Goal: Entertainment & Leisure: Consume media (video, audio)

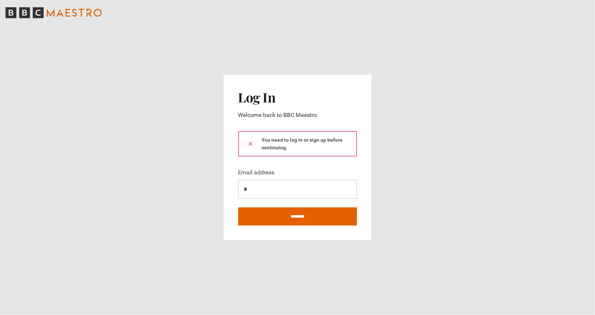
type input "**********"
click at [285, 219] on input "********" at bounding box center [297, 216] width 119 height 18
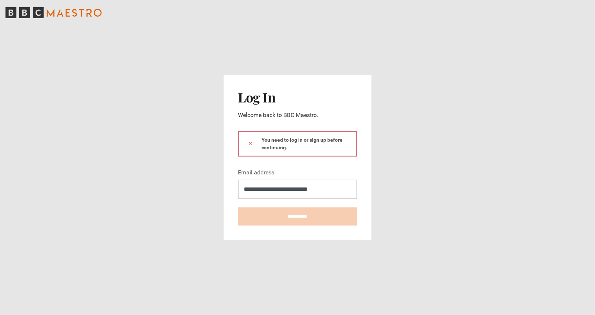
type input "**********"
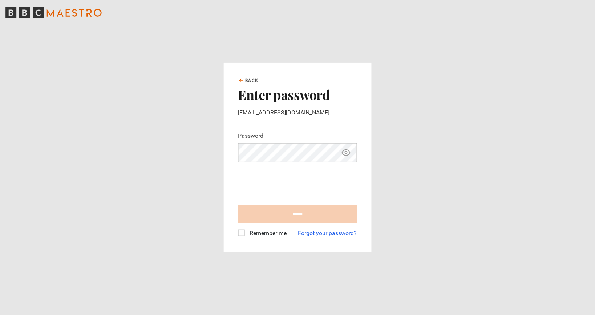
click at [267, 219] on input "******" at bounding box center [297, 214] width 119 height 18
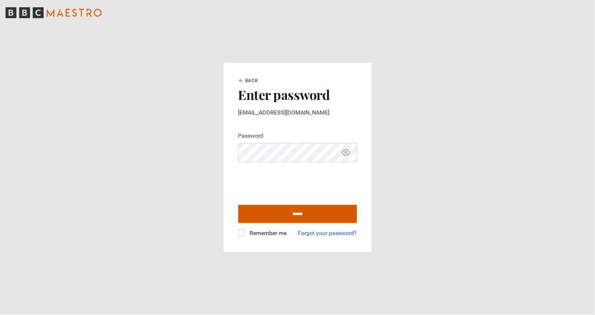
type input "**********"
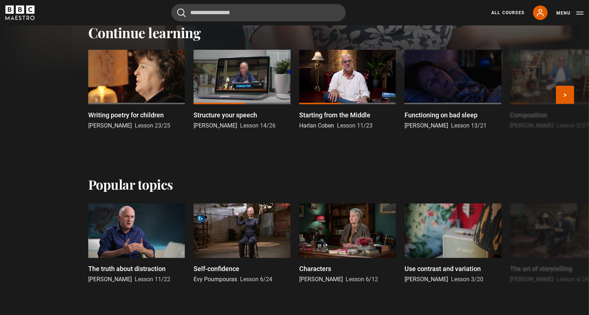
scroll to position [282, 0]
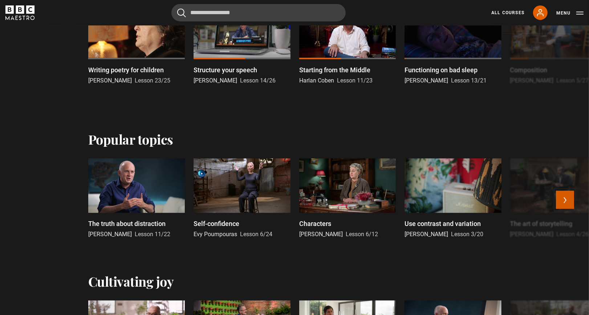
click at [570, 206] on button "Next" at bounding box center [565, 200] width 18 height 18
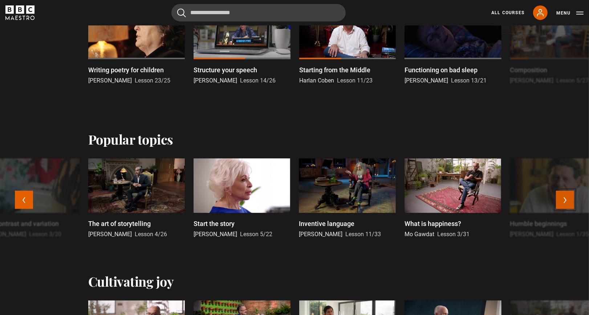
click at [570, 206] on button "Next" at bounding box center [565, 200] width 18 height 18
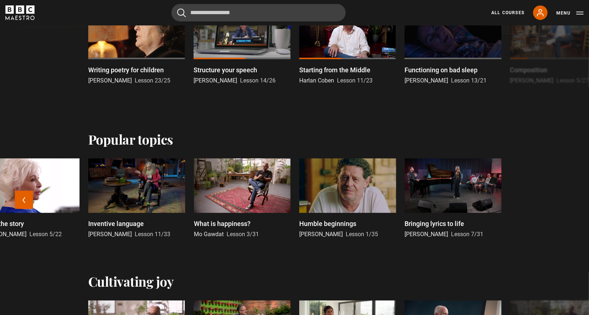
click at [375, 203] on div at bounding box center [347, 185] width 97 height 54
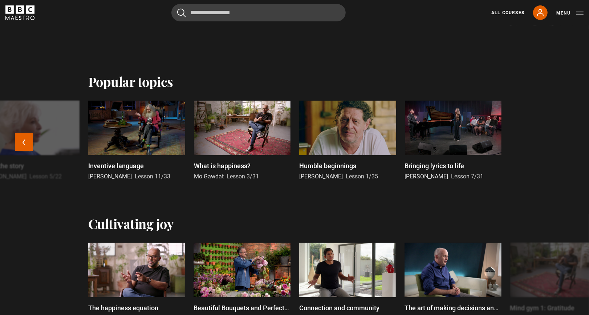
scroll to position [444, 0]
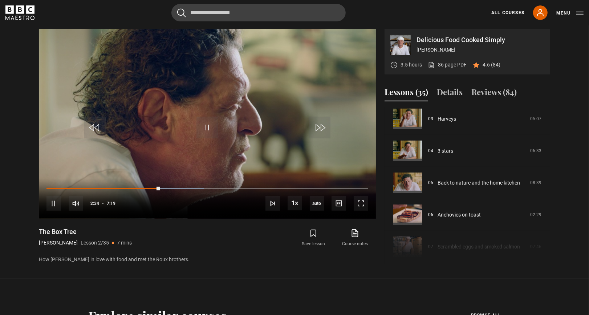
scroll to position [113, 0]
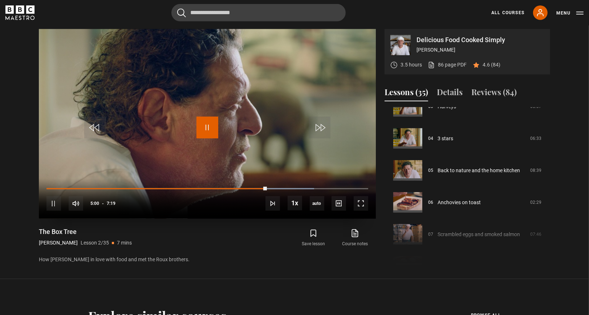
click at [202, 125] on span "Video Player" at bounding box center [207, 128] width 22 height 22
click at [197, 122] on span "Video Player" at bounding box center [207, 128] width 22 height 22
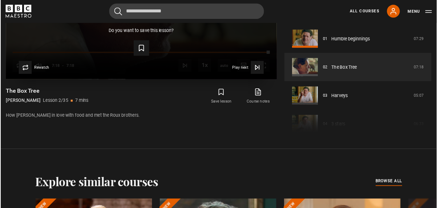
scroll to position [422, 0]
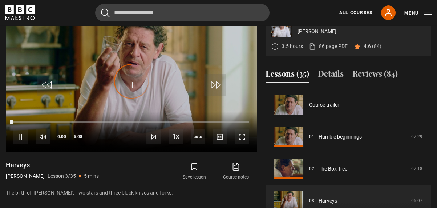
scroll to position [64, 0]
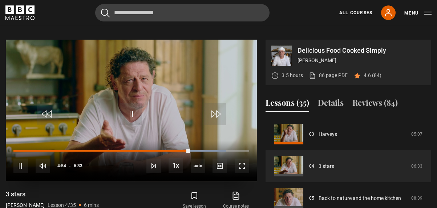
scroll to position [279, 0]
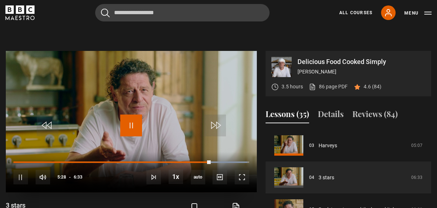
click at [134, 136] on span "Video Player" at bounding box center [131, 125] width 22 height 22
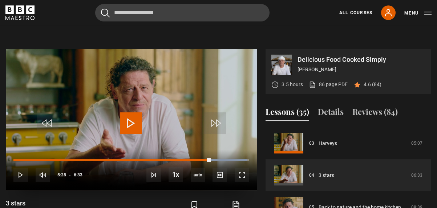
click at [141, 134] on span "Video Player" at bounding box center [131, 123] width 22 height 22
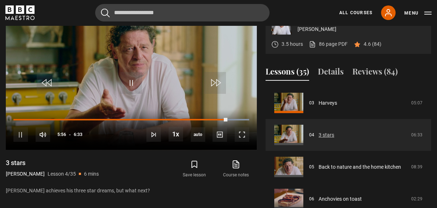
scroll to position [136, 0]
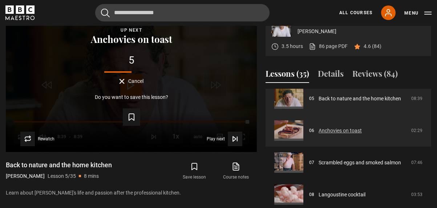
scroll to position [206, 0]
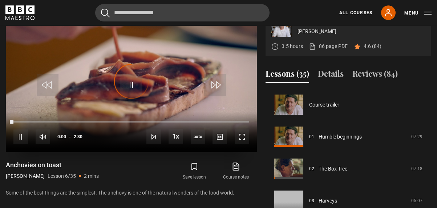
scroll to position [160, 0]
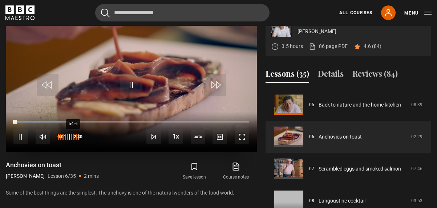
click at [73, 139] on div "54%" at bounding box center [73, 136] width 0 height 5
click at [76, 139] on div "61%" at bounding box center [76, 136] width 0 height 5
click at [71, 139] on div "48%" at bounding box center [71, 136] width 0 height 5
click at [70, 139] on div "44%" at bounding box center [70, 136] width 0 height 5
click at [61, 139] on div "36%" at bounding box center [68, 136] width 22 height 5
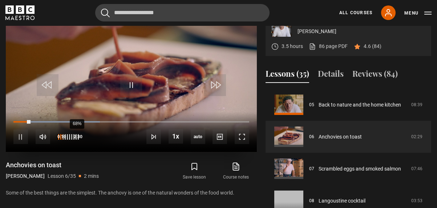
click at [77, 139] on div "68%" at bounding box center [77, 136] width 0 height 5
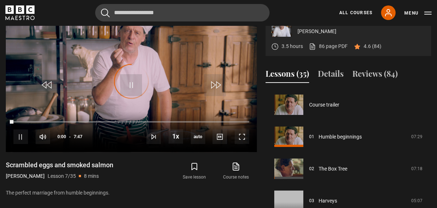
scroll to position [192, 0]
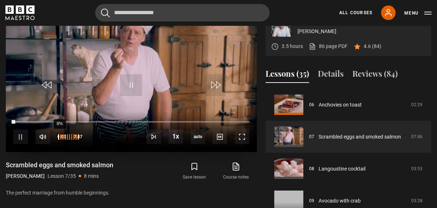
click at [59, 139] on div "8%" at bounding box center [59, 136] width 0 height 5
click at [74, 139] on div "70%" at bounding box center [68, 136] width 22 height 5
click at [72, 139] on div "64%" at bounding box center [68, 136] width 22 height 5
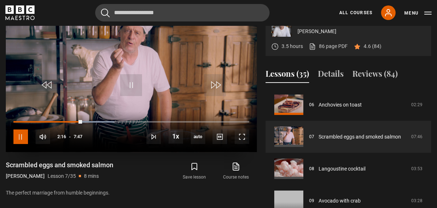
click at [24, 144] on span "Video Player" at bounding box center [20, 136] width 15 height 15
click at [129, 96] on span "Video Player" at bounding box center [131, 85] width 22 height 22
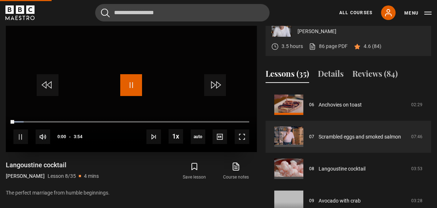
click at [134, 96] on span "Video Player" at bounding box center [131, 85] width 22 height 22
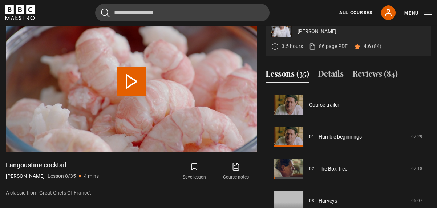
scroll to position [223, 0]
